Goal: Register for event/course

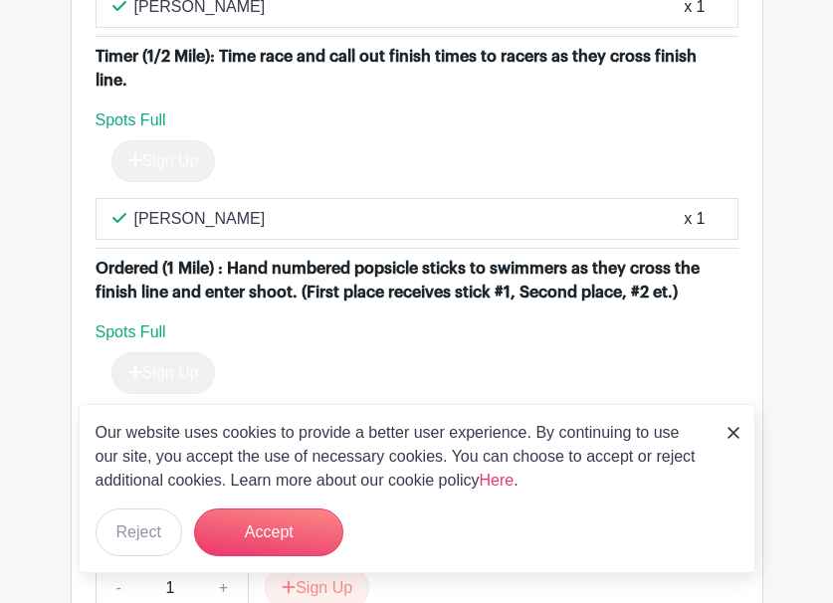
scroll to position [1549, 0]
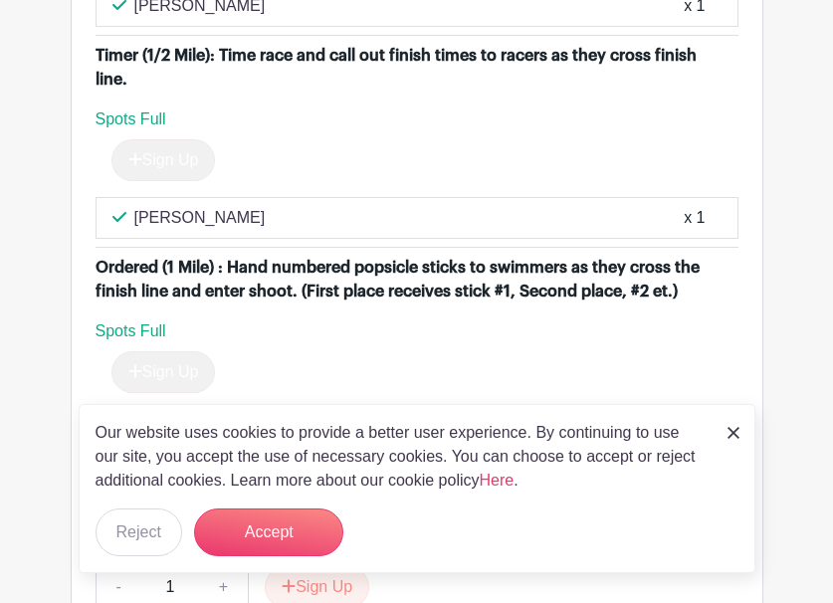
click at [700, 230] on div "x 1" at bounding box center [694, 218] width 21 height 24
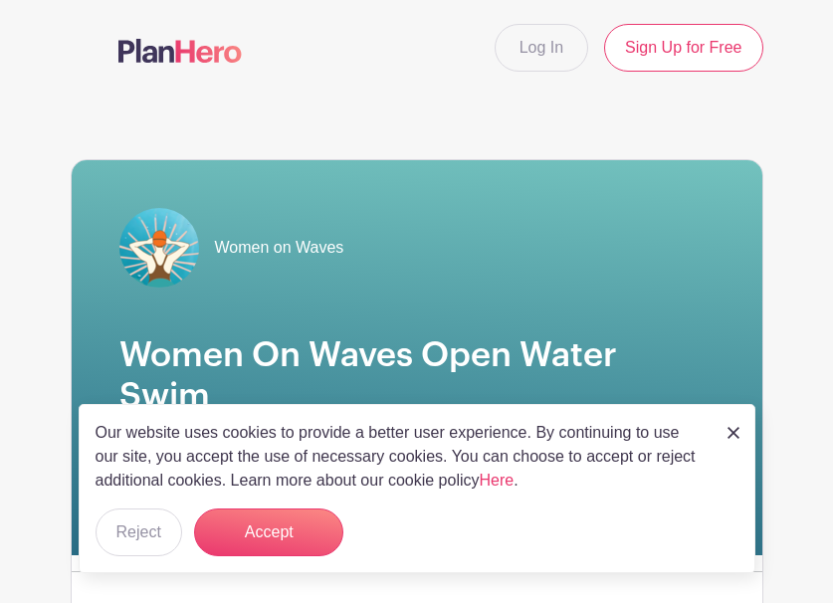
scroll to position [0, 0]
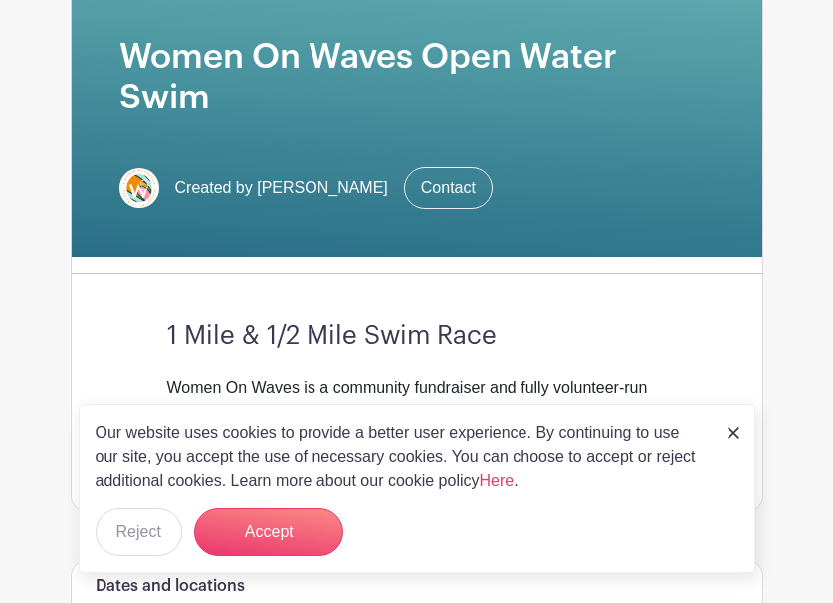
scroll to position [284, 0]
